Goal: Answer question/provide support

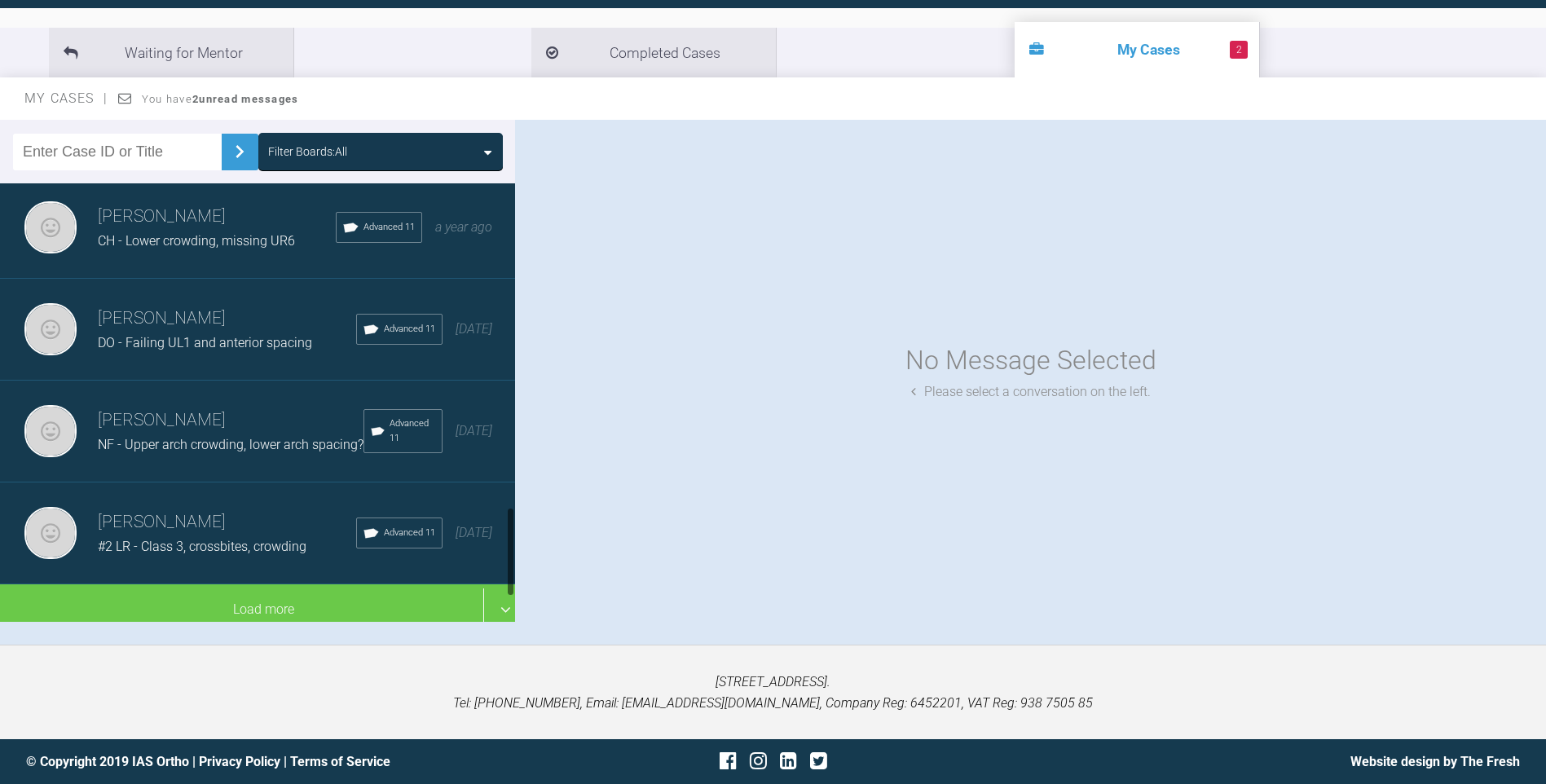
scroll to position [1702, 0]
click at [233, 437] on span "NF - Upper arch crowding, lower arch spacing?" at bounding box center [230, 445] width 265 height 16
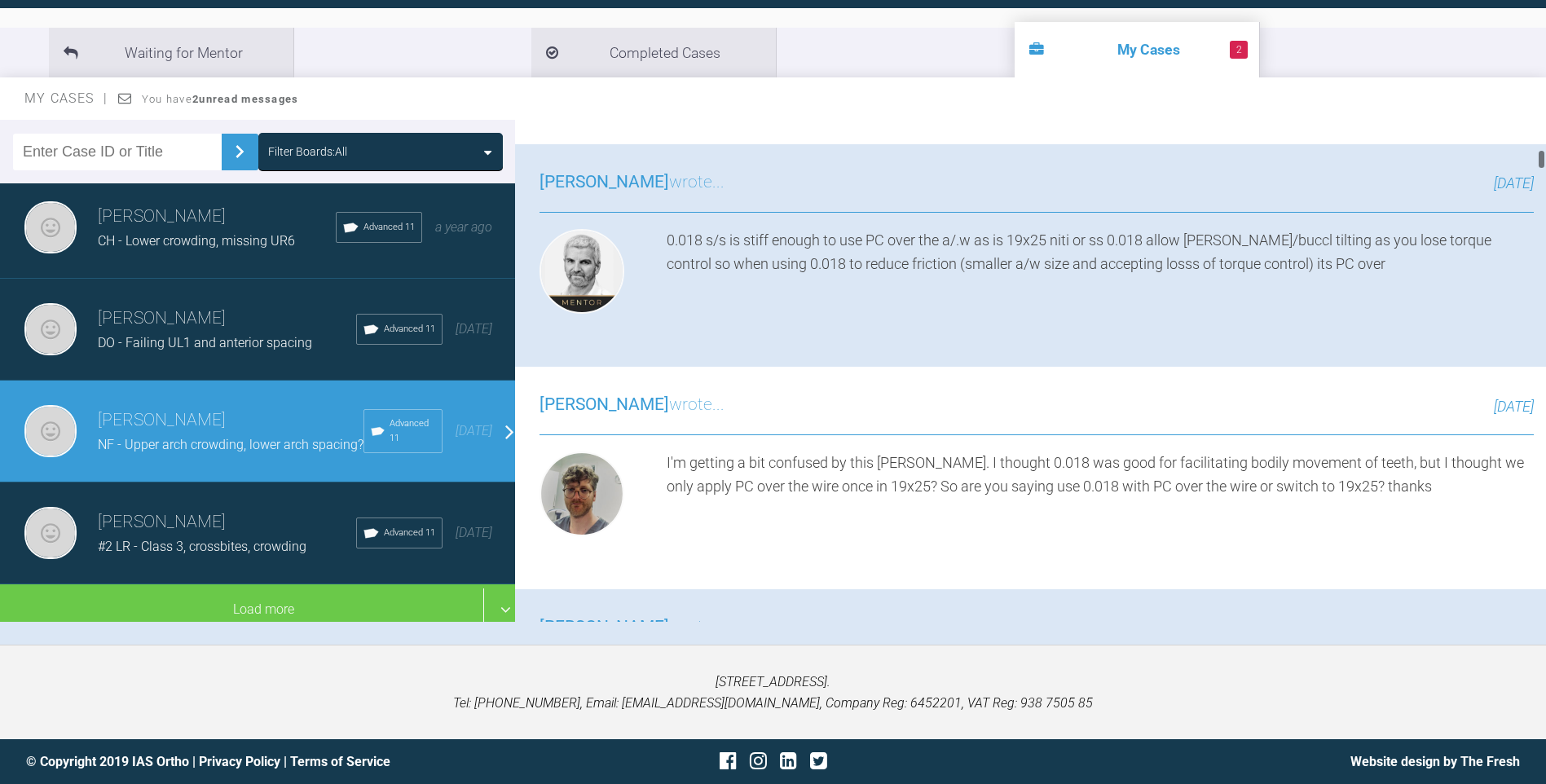
scroll to position [1304, 0]
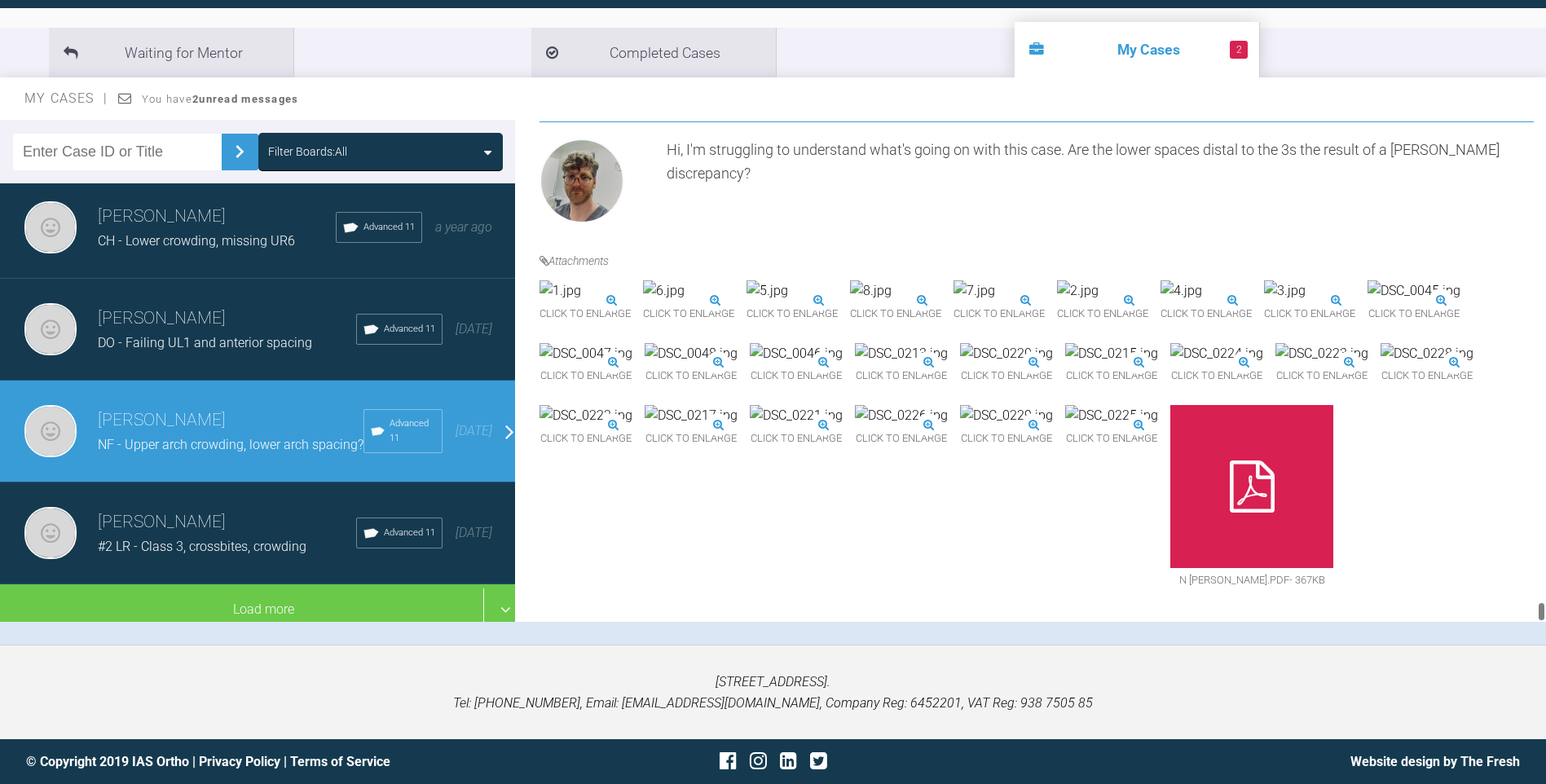
drag, startPoint x: 1541, startPoint y: 159, endPoint x: 1562, endPoint y: 751, distance: 592.4
click at [1546, 751] on html "My Cases 2 Logout Browse all IAS Services Start New Case 568 Logout Support For…" at bounding box center [773, 308] width 1546 height 954
click at [855, 426] on img at bounding box center [902, 416] width 93 height 21
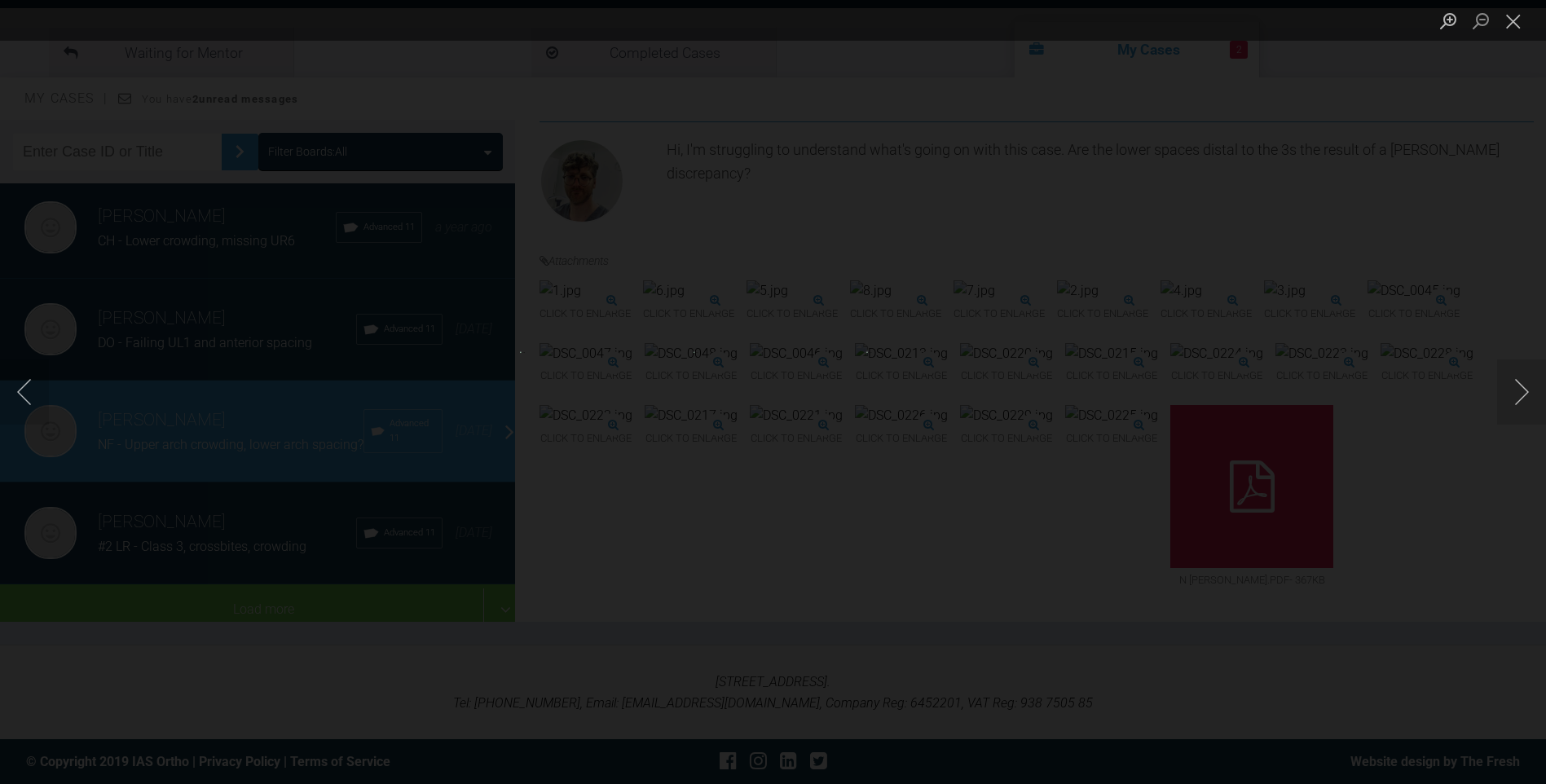
click at [872, 397] on div "Lightbox" at bounding box center [773, 392] width 1546 height 784
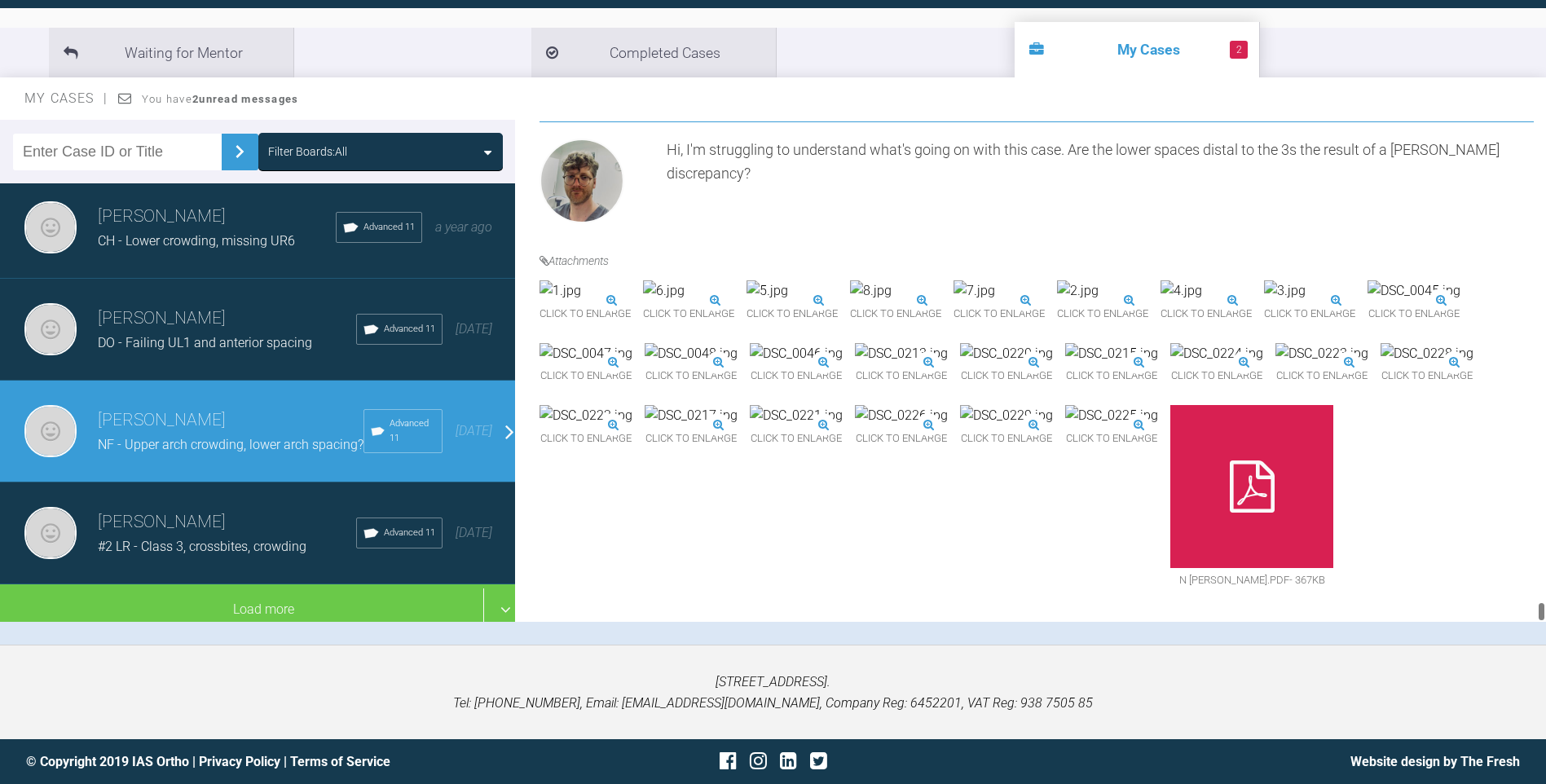
click at [859, 426] on img at bounding box center [902, 416] width 93 height 21
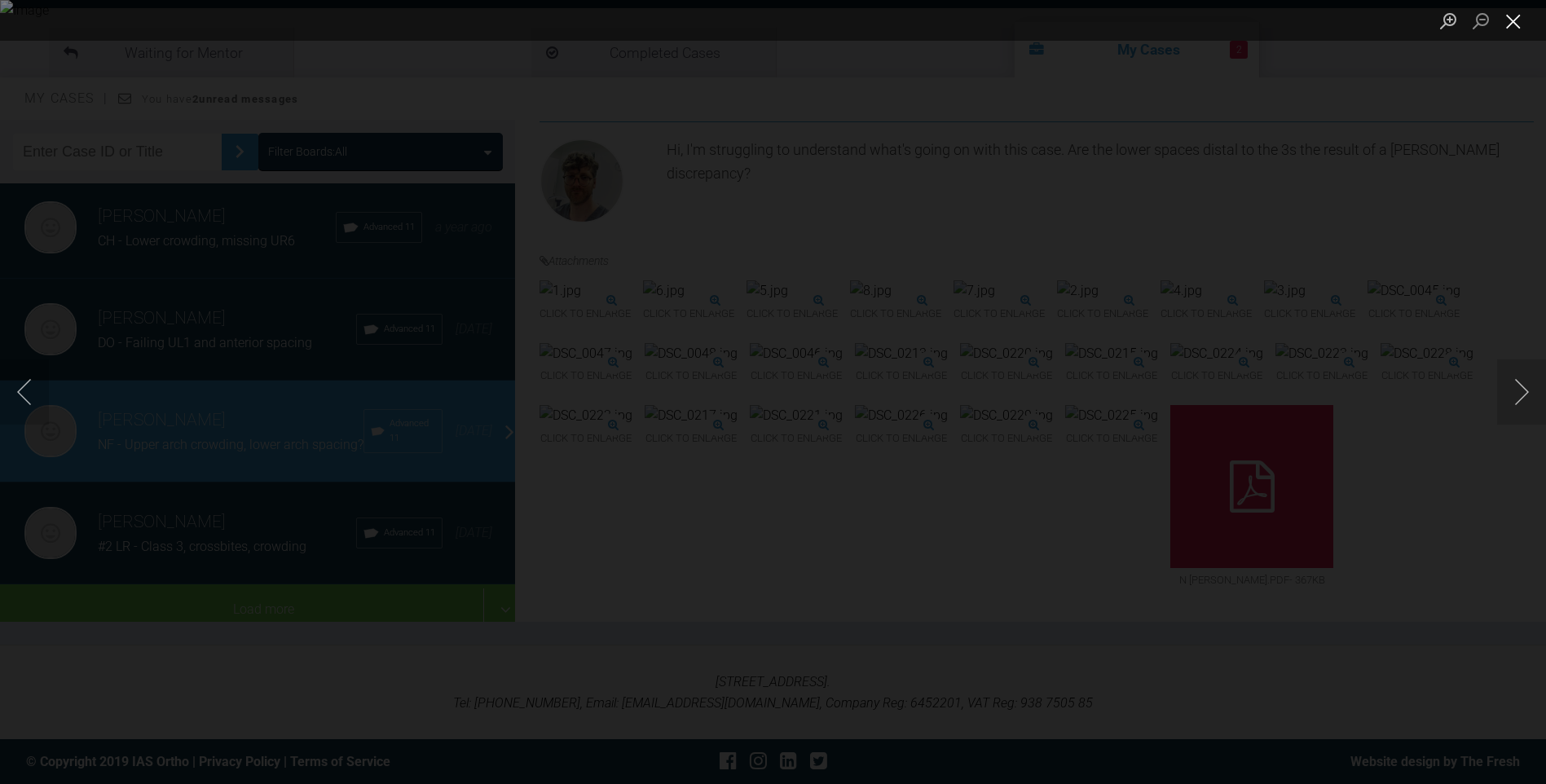
click at [1521, 23] on button "Close lightbox" at bounding box center [1514, 20] width 33 height 28
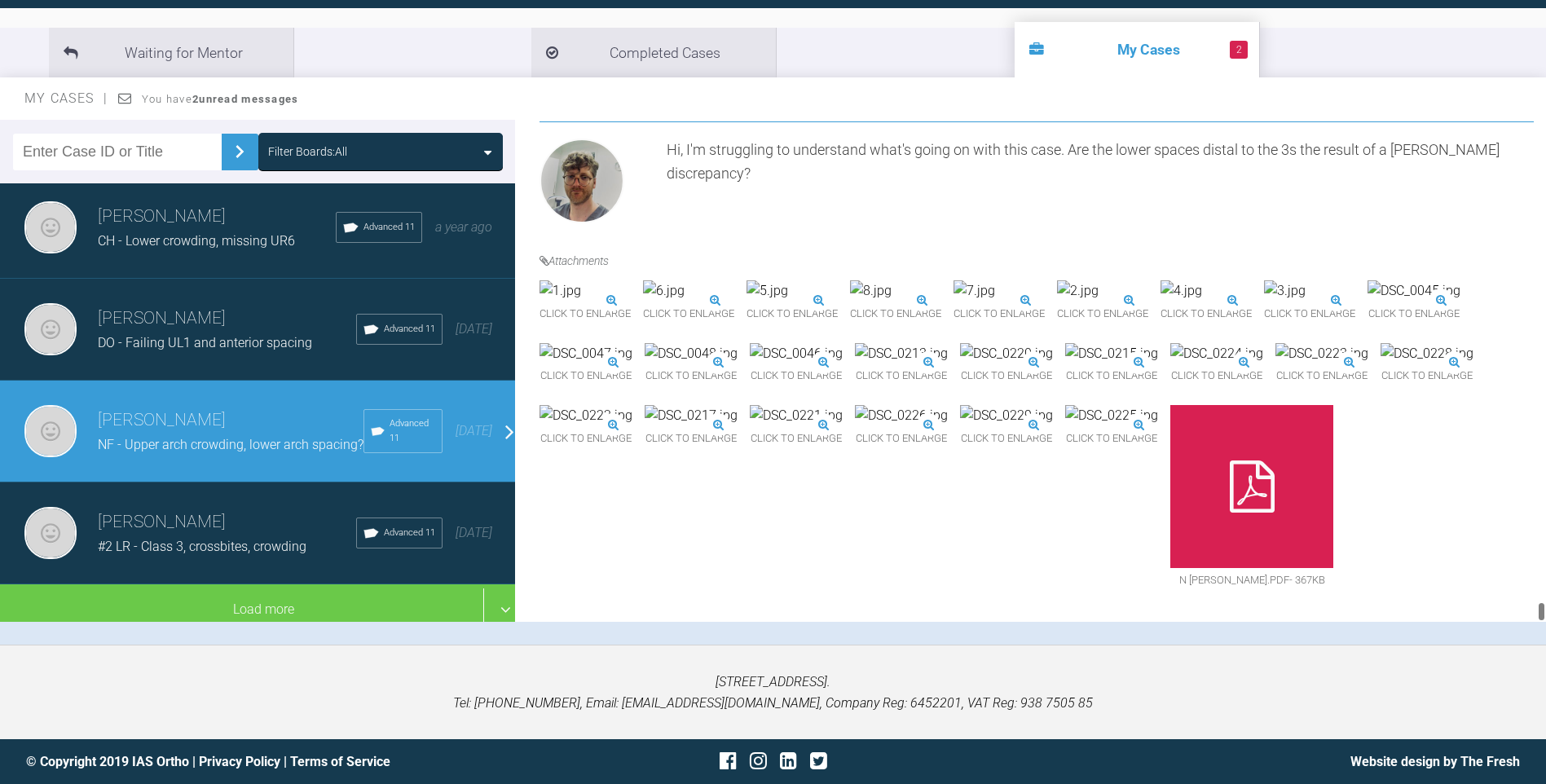
click at [1141, 426] on img at bounding box center [1112, 416] width 93 height 21
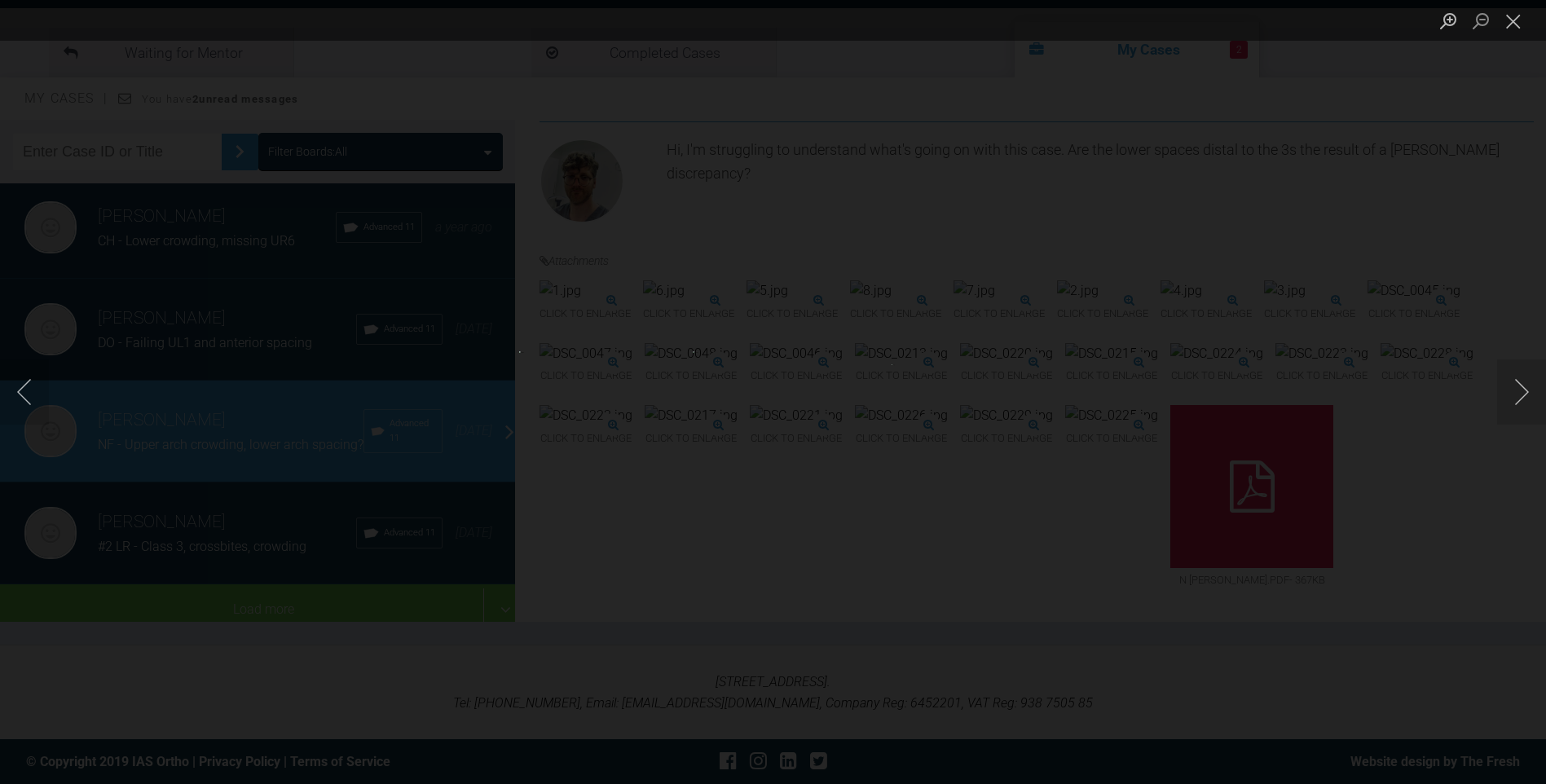
click at [786, 435] on div "Lightbox" at bounding box center [773, 392] width 1546 height 784
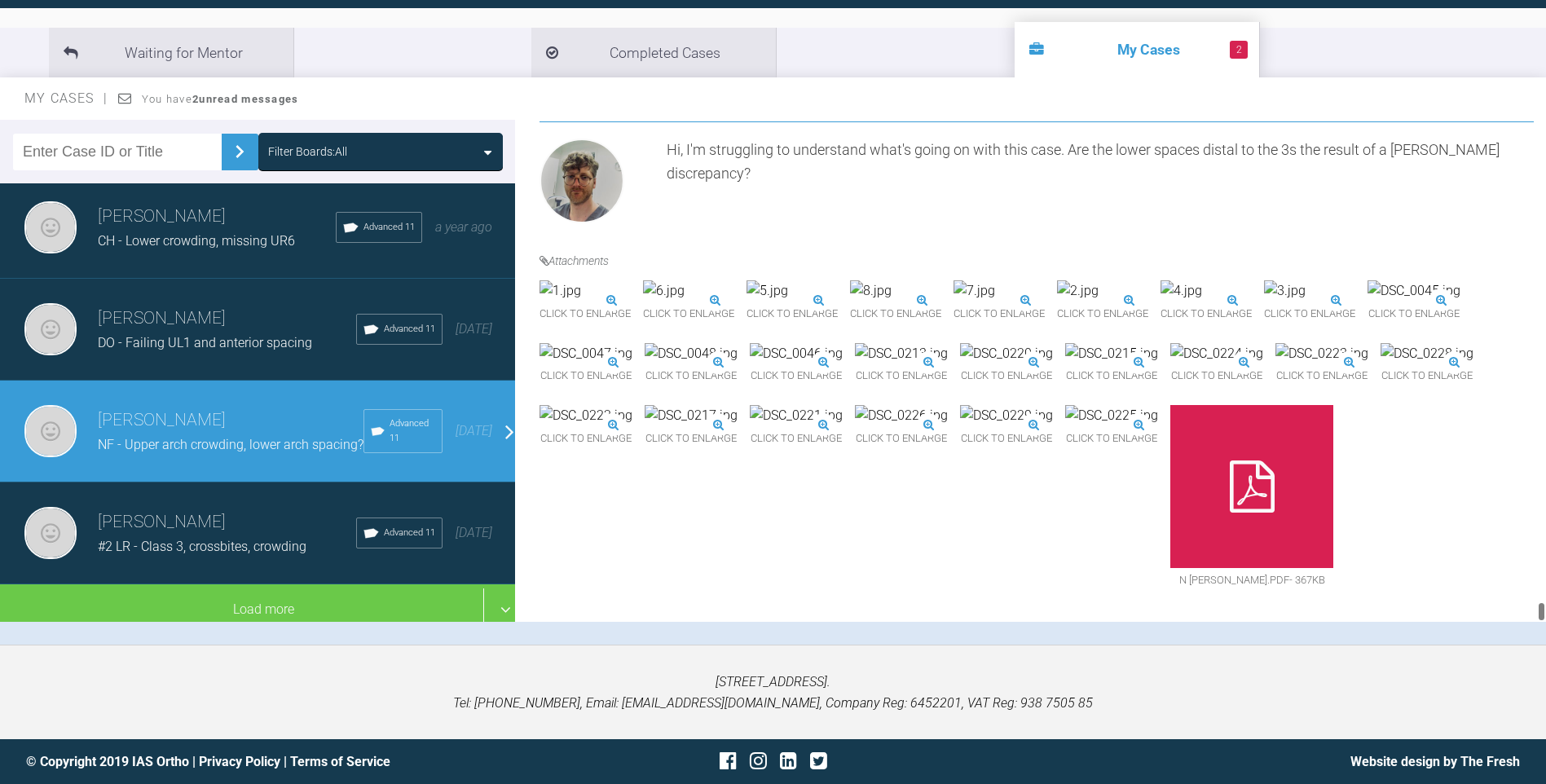
click at [1135, 426] on img at bounding box center [1112, 416] width 93 height 21
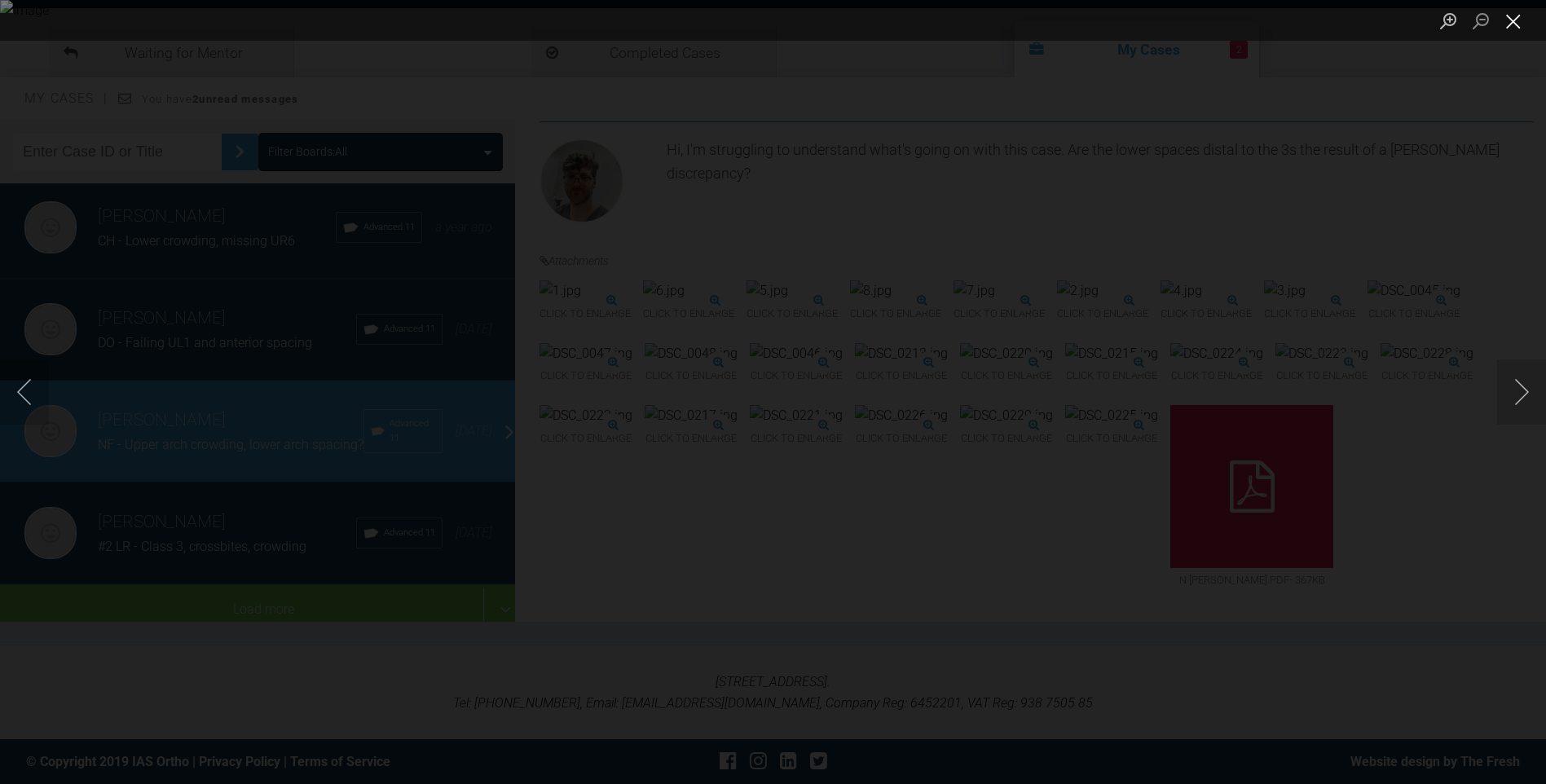
click at [1510, 29] on button "Close lightbox" at bounding box center [1514, 20] width 33 height 28
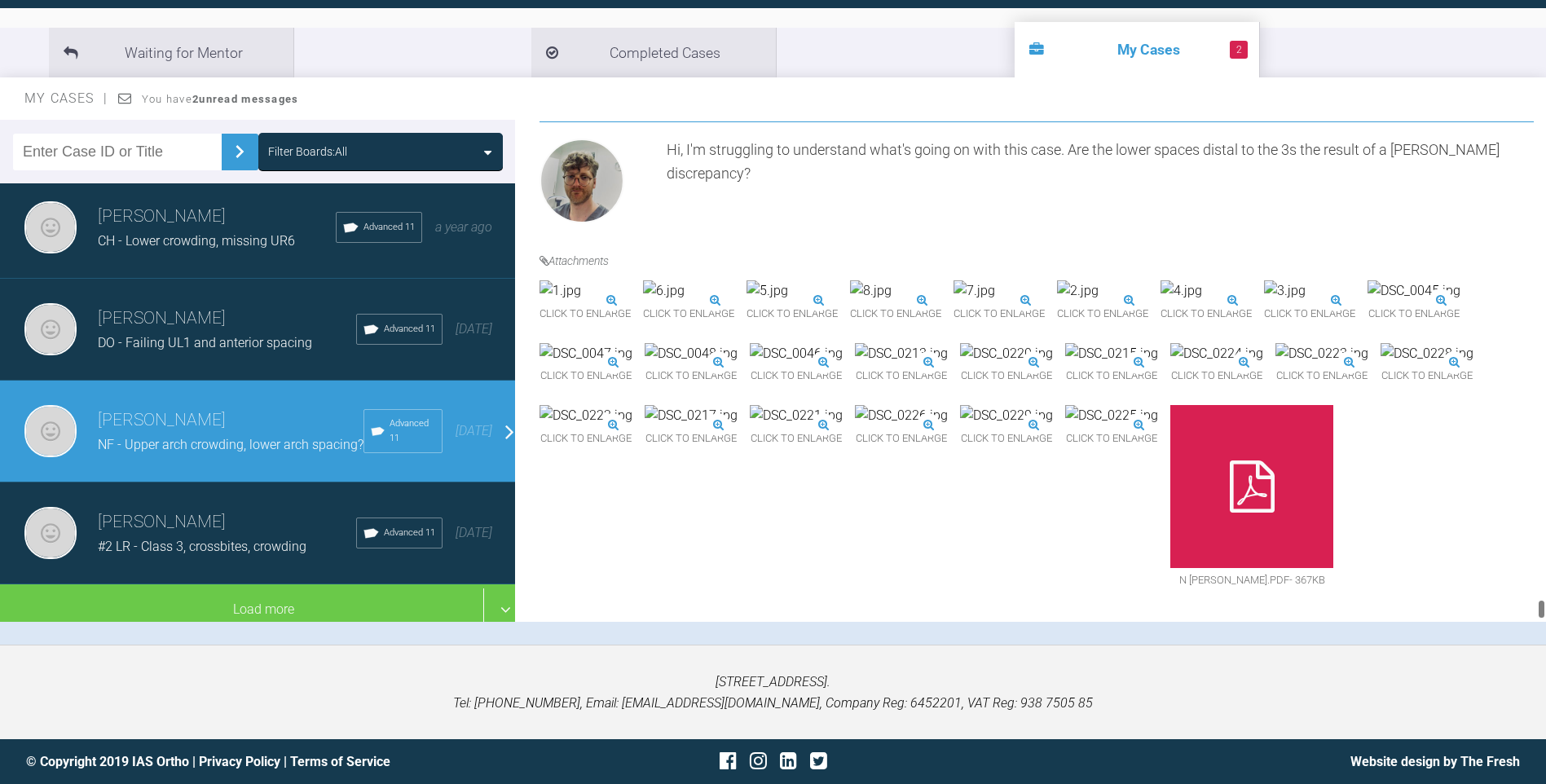
scroll to position [23446, 0]
click at [1053, 346] on img at bounding box center [1007, 354] width 93 height 21
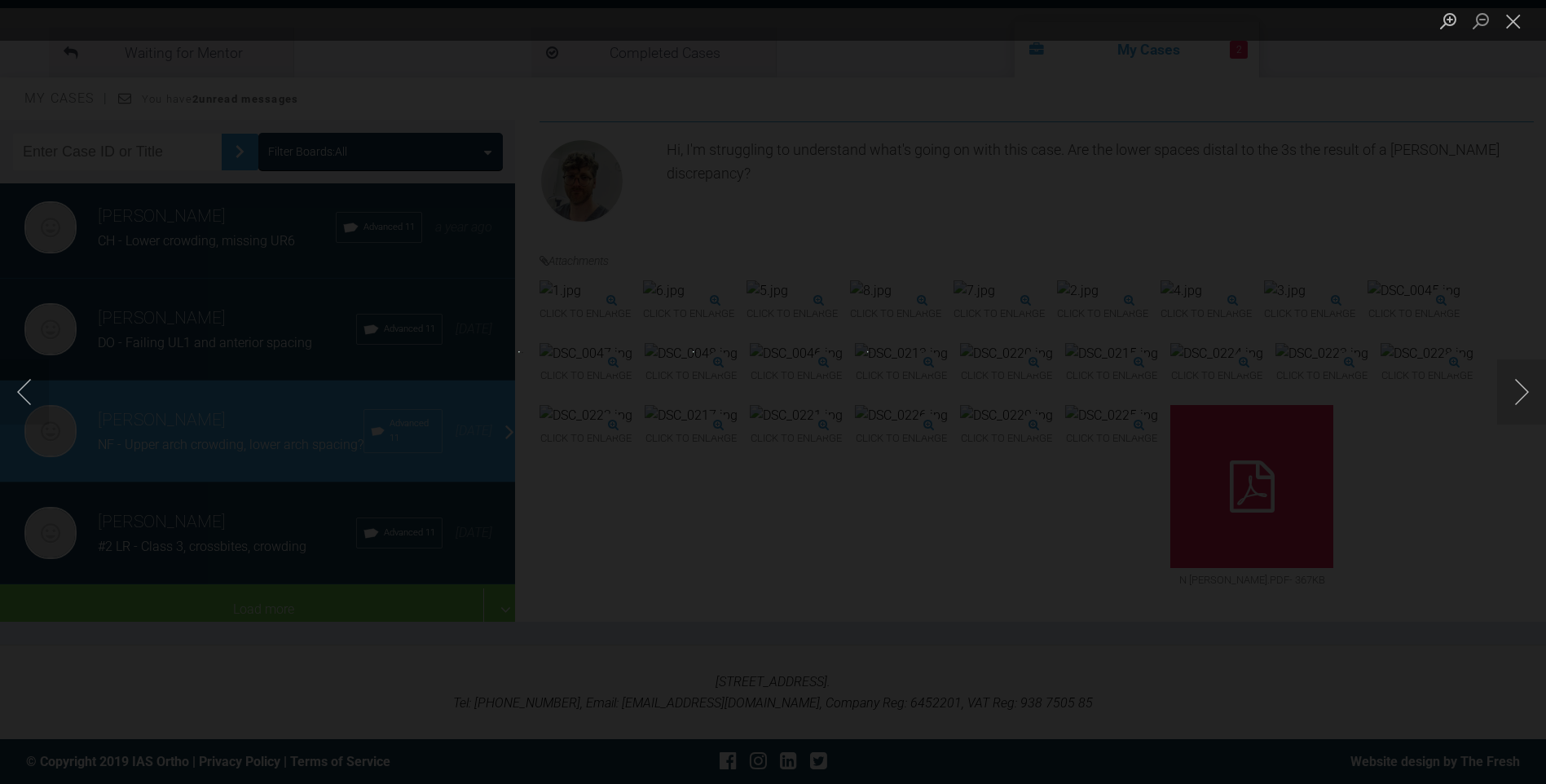
click at [1116, 327] on div "Lightbox" at bounding box center [773, 392] width 1546 height 784
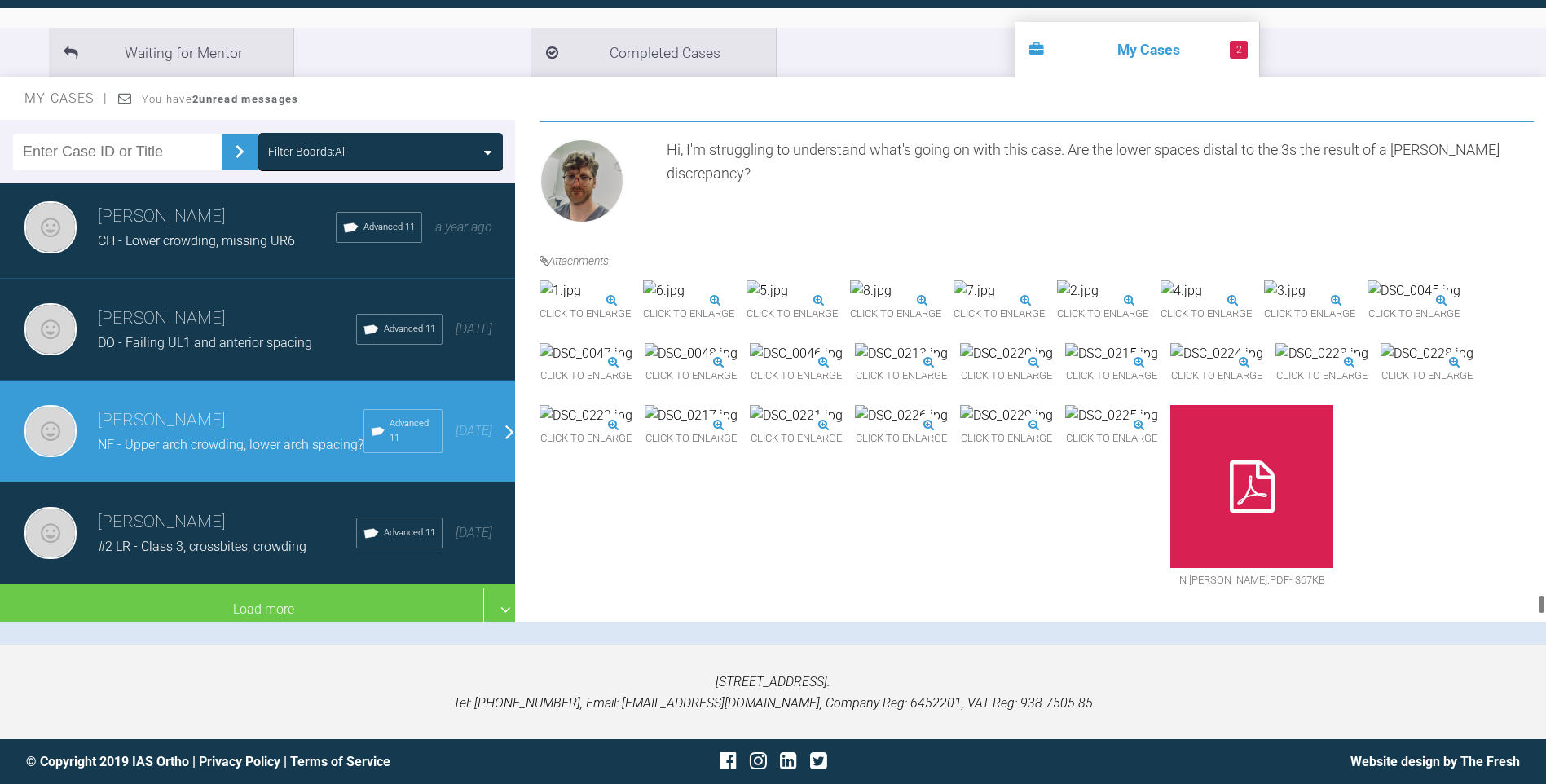
click at [1053, 343] on img at bounding box center [1007, 354] width 93 height 21
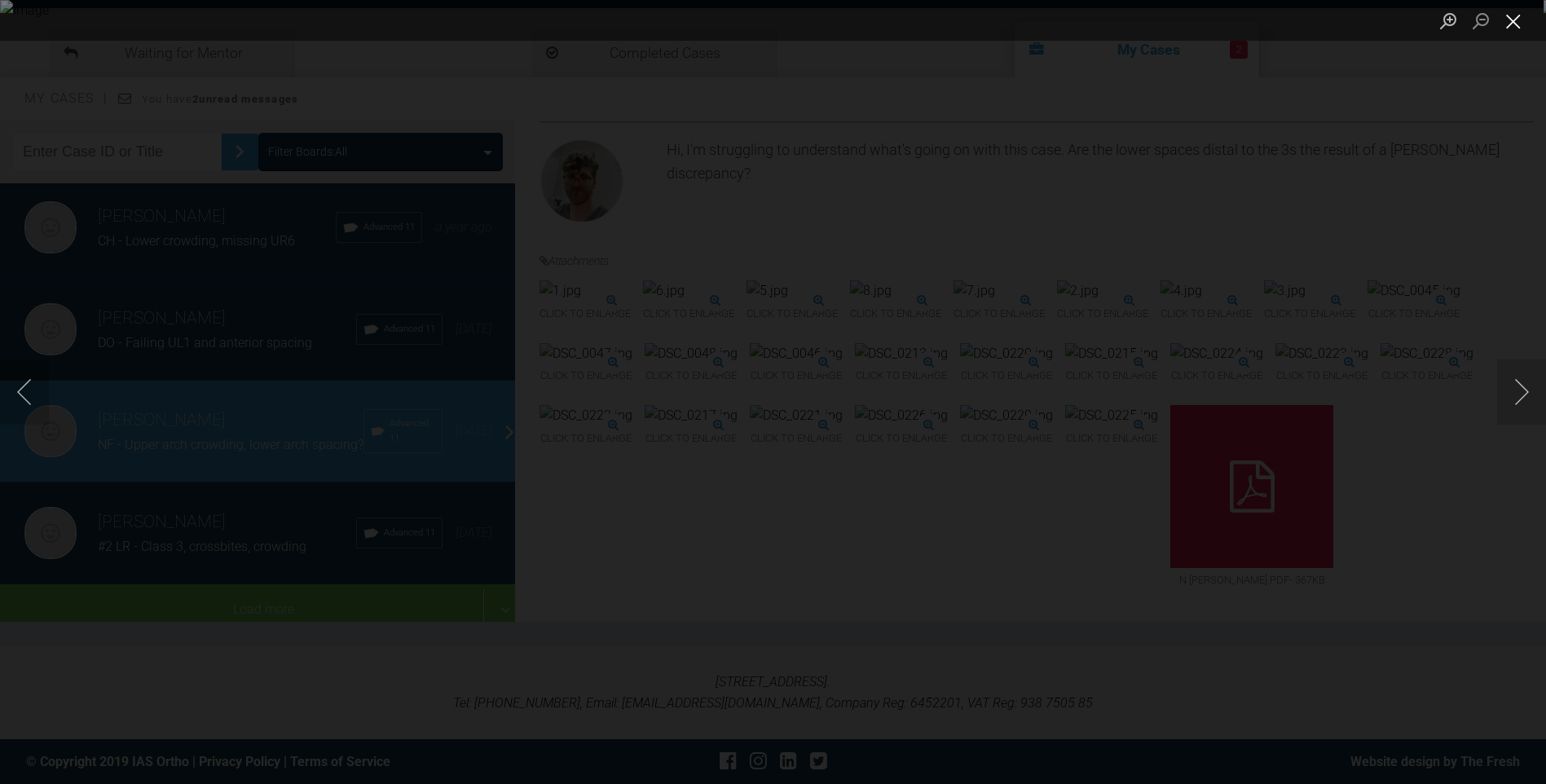
click at [1520, 22] on button "Close lightbox" at bounding box center [1514, 20] width 33 height 28
